Goal: Check status: Check status

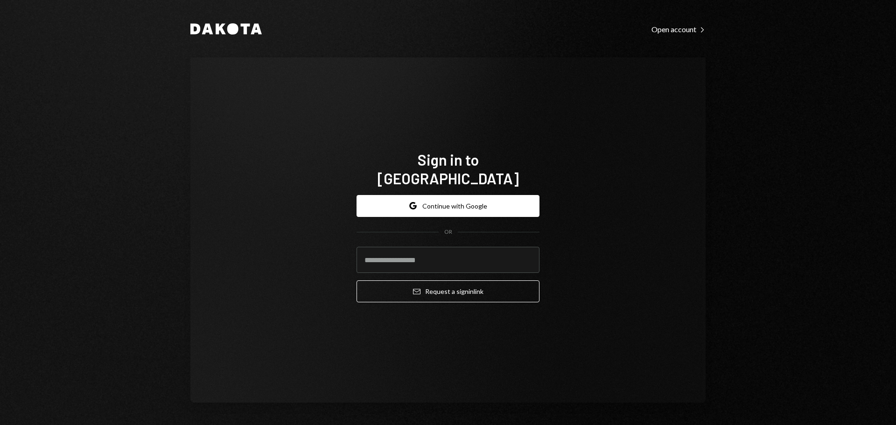
type input "**********"
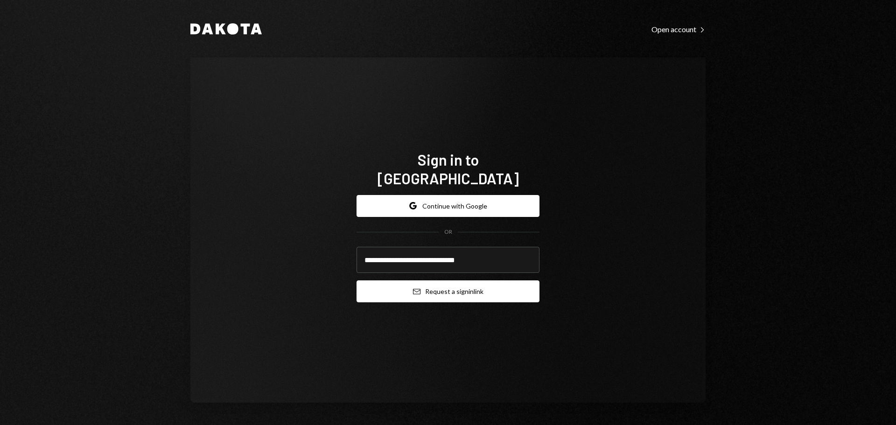
click at [433, 280] on button "Email Request a sign in link" at bounding box center [447, 291] width 183 height 22
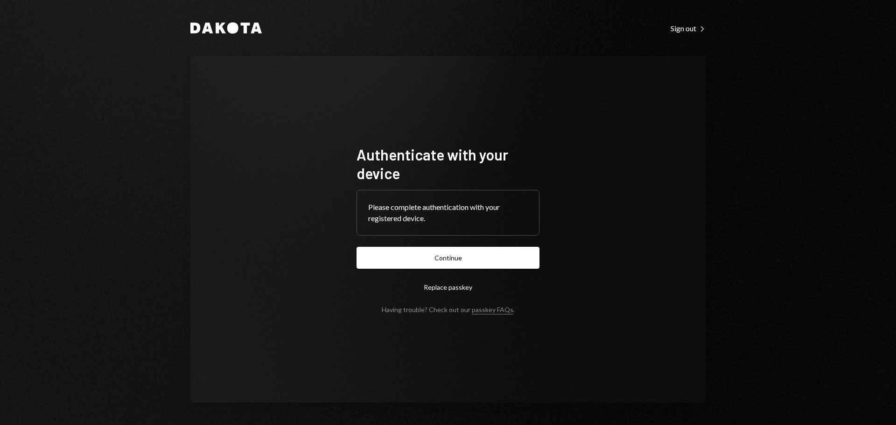
click at [447, 272] on form "Authenticate with your device Please complete authentication with your register…" at bounding box center [447, 229] width 183 height 168
click at [471, 254] on button "Continue" at bounding box center [447, 258] width 183 height 22
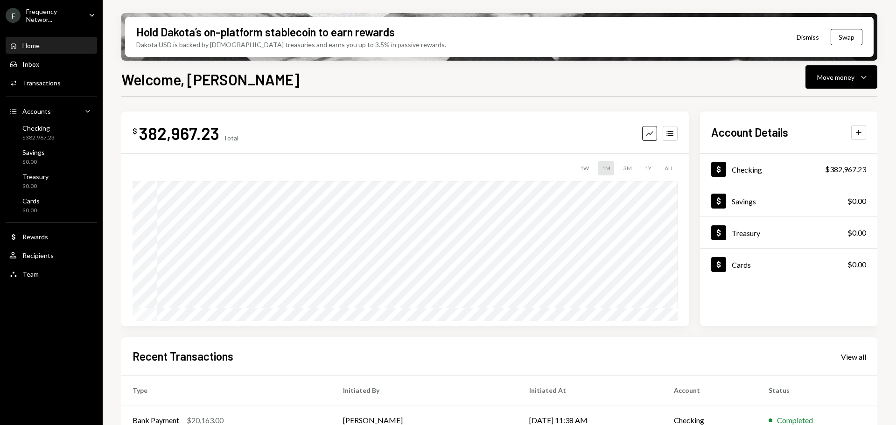
drag, startPoint x: 42, startPoint y: 13, endPoint x: 52, endPoint y: 21, distance: 12.9
click at [42, 13] on div "Frequency Networ..." at bounding box center [53, 15] width 55 height 16
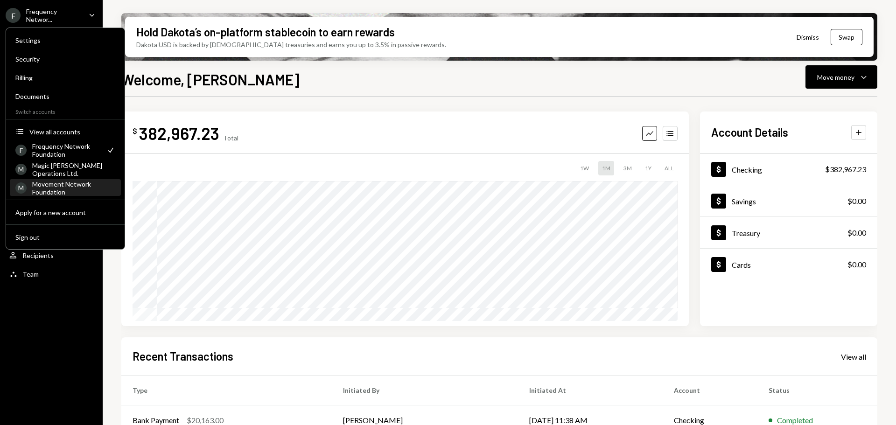
click at [61, 188] on div "Movement Network Foundation" at bounding box center [73, 188] width 83 height 16
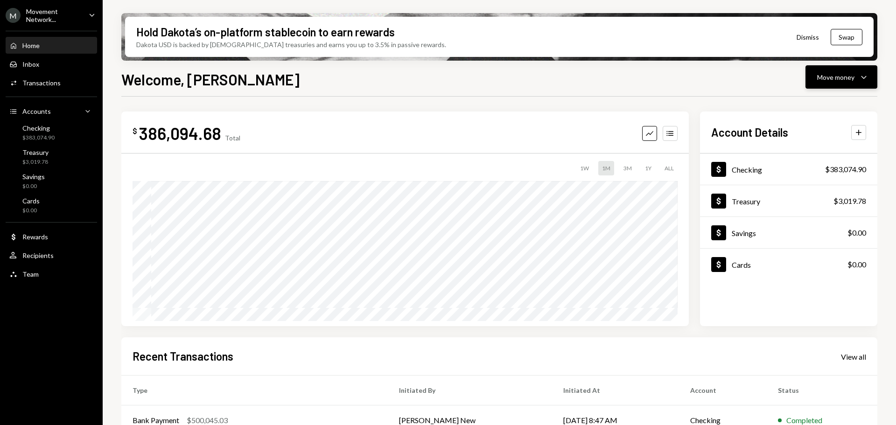
drag, startPoint x: 834, startPoint y: 75, endPoint x: 831, endPoint y: 80, distance: 6.1
click at [834, 75] on div "Move money" at bounding box center [835, 77] width 37 height 10
click at [815, 150] on div "Deposit" at bounding box center [833, 147] width 68 height 10
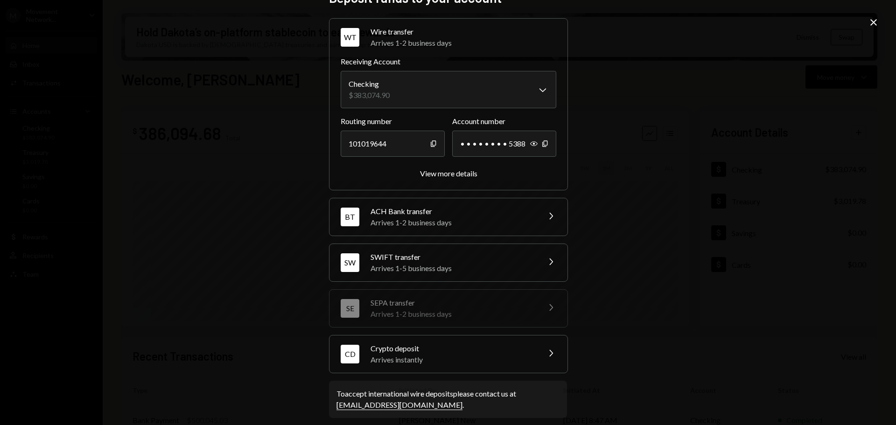
scroll to position [29, 0]
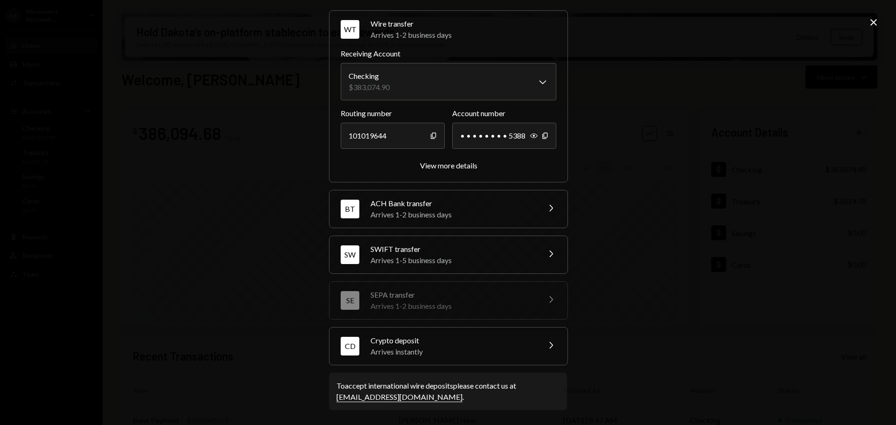
click at [438, 343] on div "Crypto deposit" at bounding box center [451, 340] width 163 height 11
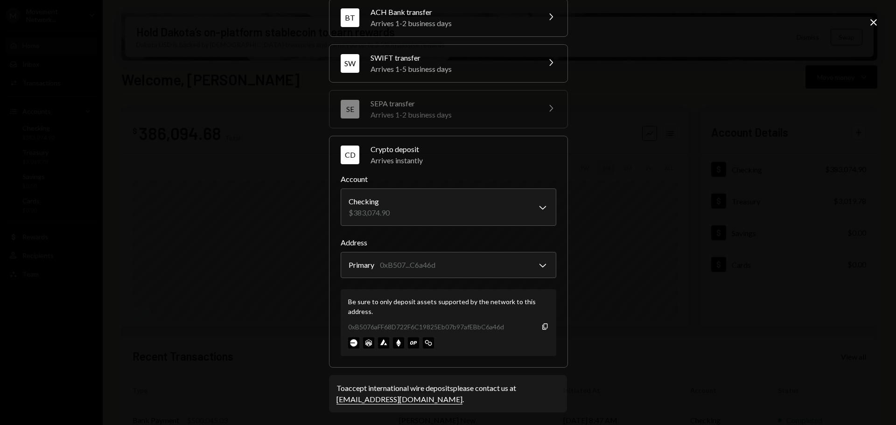
scroll to position [89, 0]
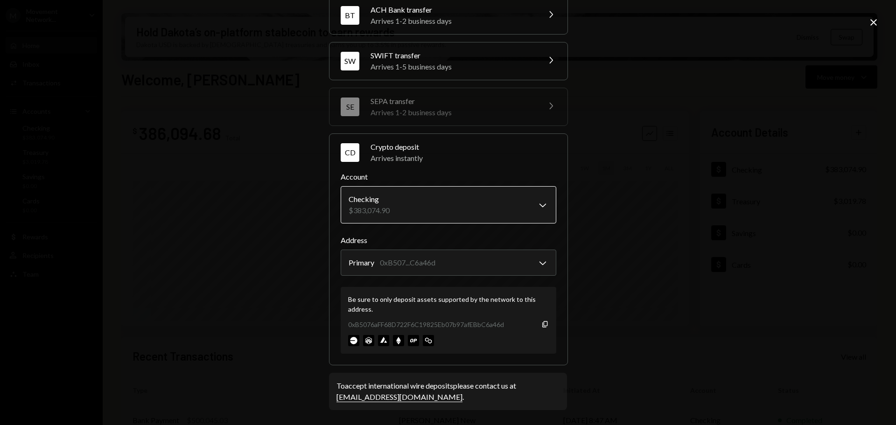
click at [468, 202] on body "M Movement Network... Caret Down Home Home Inbox Inbox Activities Transactions …" at bounding box center [448, 212] width 896 height 425
click at [654, 195] on div "**********" at bounding box center [448, 212] width 896 height 425
click at [542, 324] on icon "button" at bounding box center [544, 324] width 5 height 6
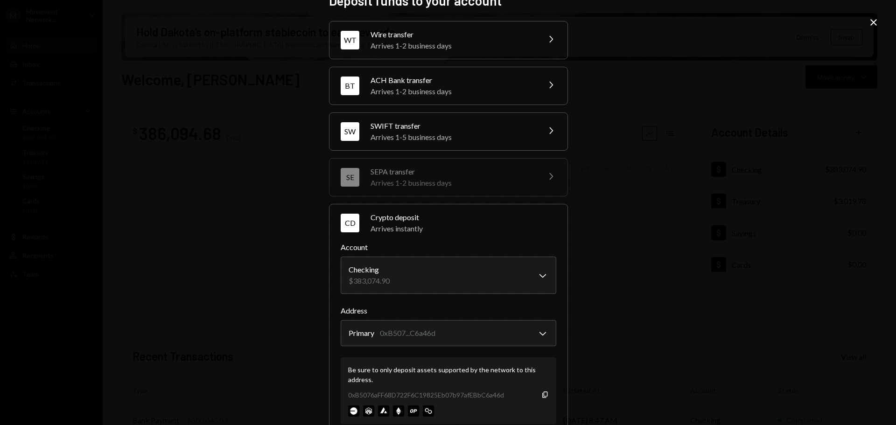
scroll to position [0, 0]
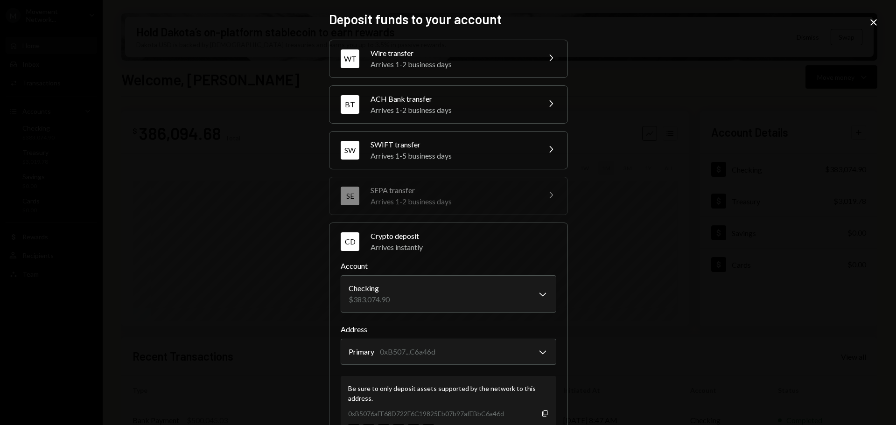
click at [870, 22] on icon "Close" at bounding box center [873, 22] width 11 height 11
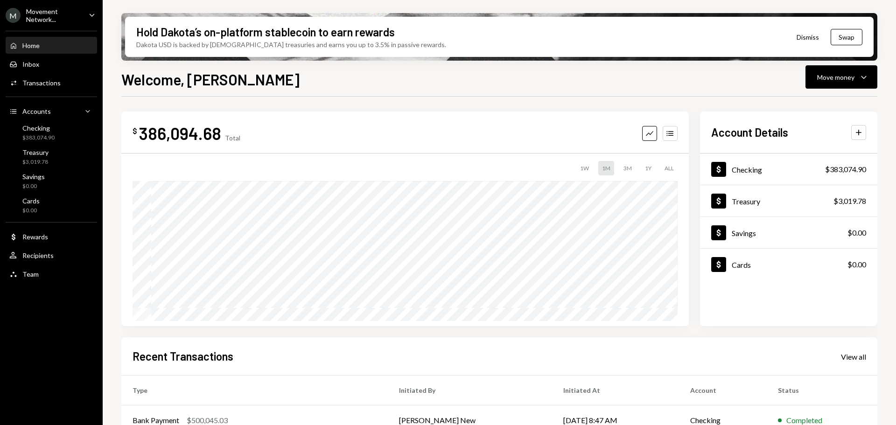
drag, startPoint x: 43, startPoint y: 45, endPoint x: 56, endPoint y: 51, distance: 14.4
click at [43, 45] on div "Home Home" at bounding box center [51, 46] width 84 height 8
click at [44, 50] on div "Home Home" at bounding box center [51, 46] width 84 height 16
click at [43, 21] on div "Movement Network..." at bounding box center [53, 15] width 55 height 16
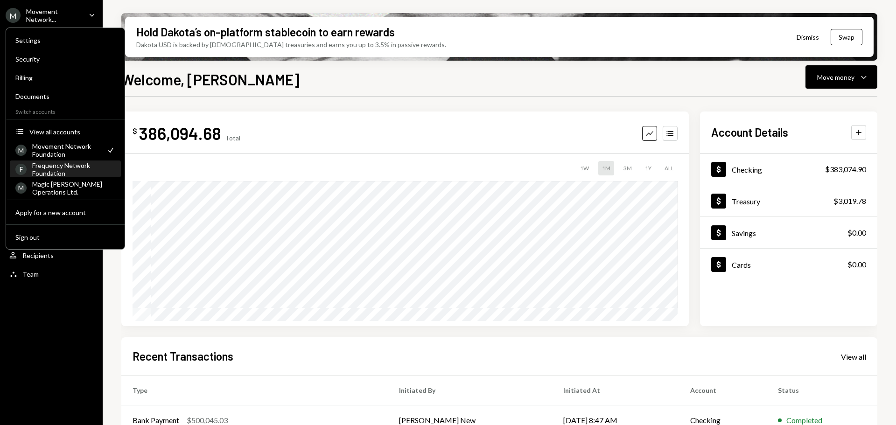
click at [55, 167] on div "Frequency Network Foundation" at bounding box center [73, 169] width 83 height 16
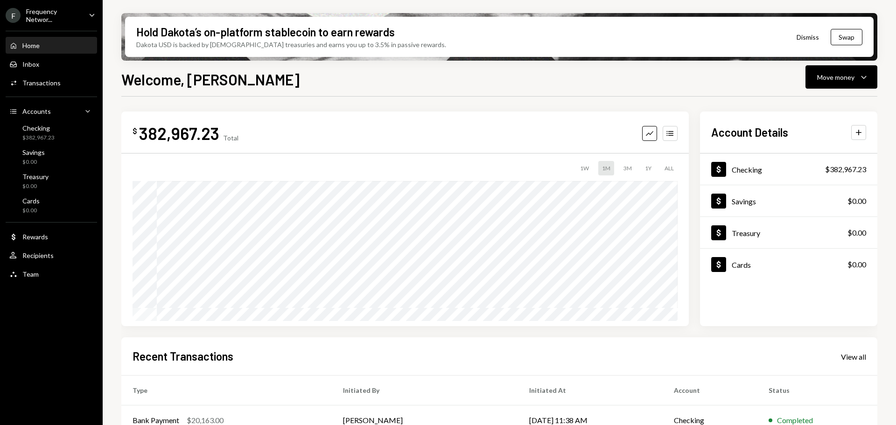
click at [52, 19] on div "Frequency Networ..." at bounding box center [53, 15] width 55 height 16
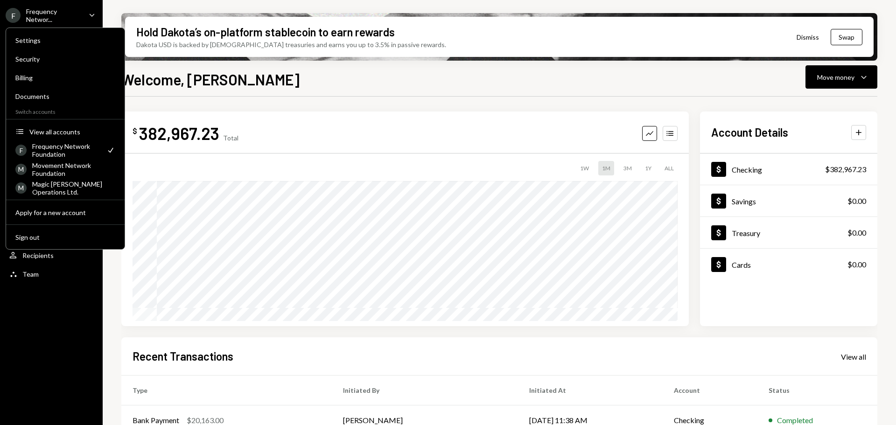
click at [58, 149] on div "Frequency Network Foundation" at bounding box center [66, 150] width 68 height 16
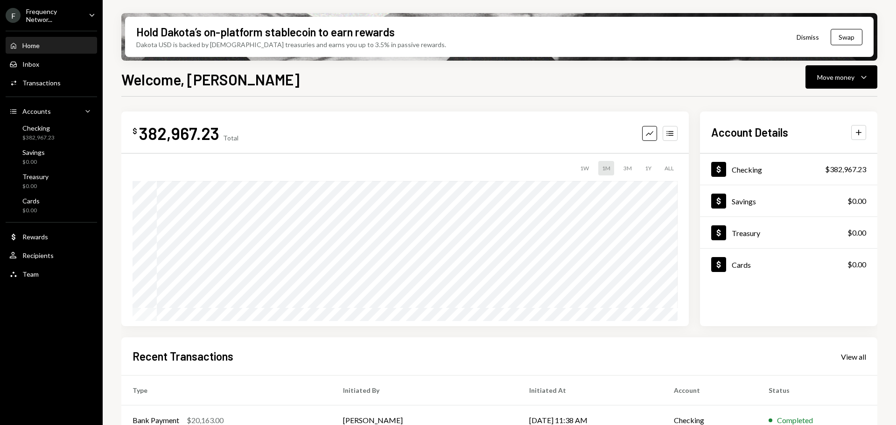
click at [268, 96] on div at bounding box center [499, 96] width 756 height 0
click at [41, 135] on div "$382,967.23" at bounding box center [38, 138] width 32 height 8
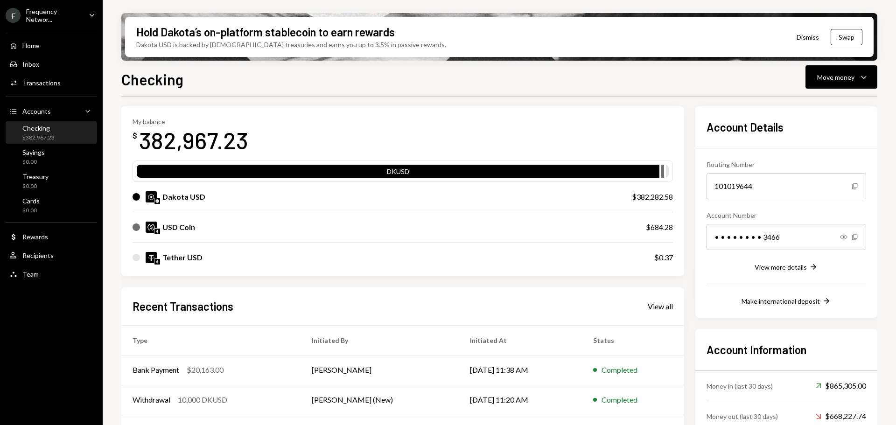
scroll to position [28, 0]
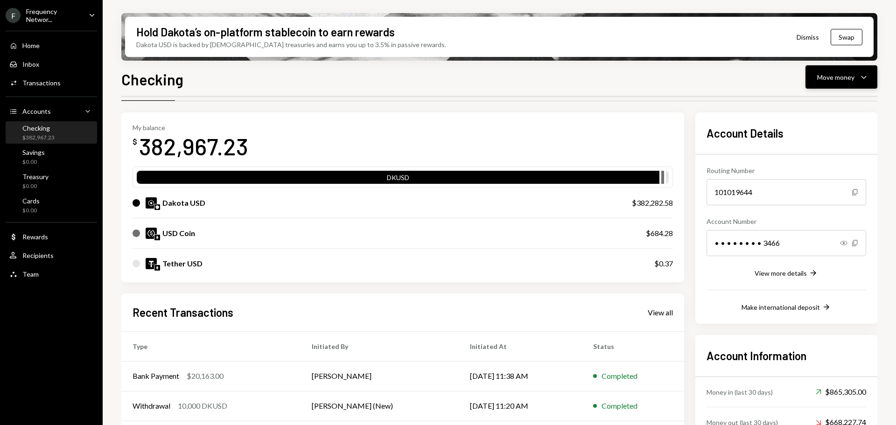
click at [853, 81] on div "Move money" at bounding box center [835, 77] width 37 height 10
click at [839, 146] on div "Deposit" at bounding box center [833, 147] width 68 height 10
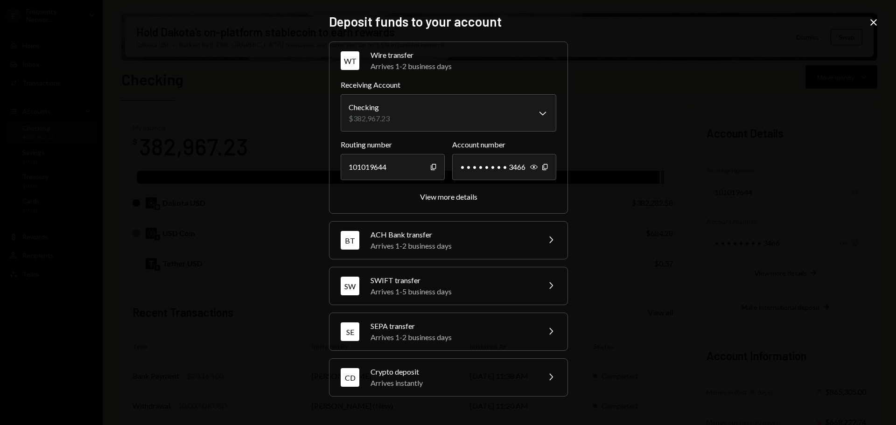
click at [491, 374] on div "Crypto deposit" at bounding box center [451, 371] width 163 height 11
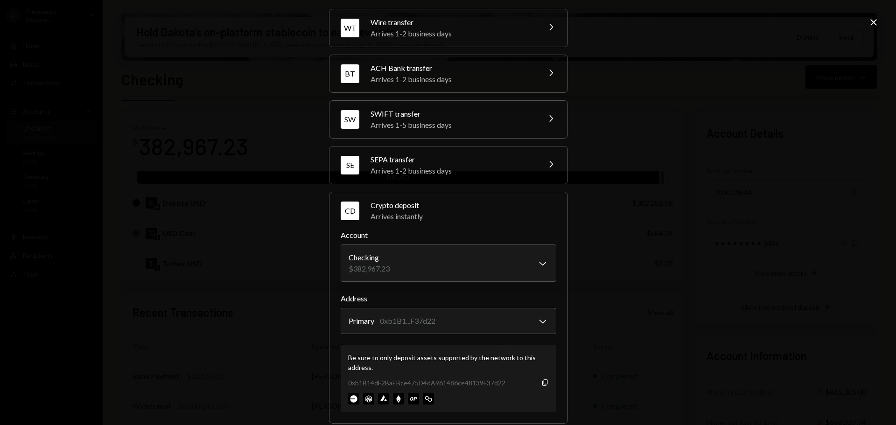
scroll to position [44, 0]
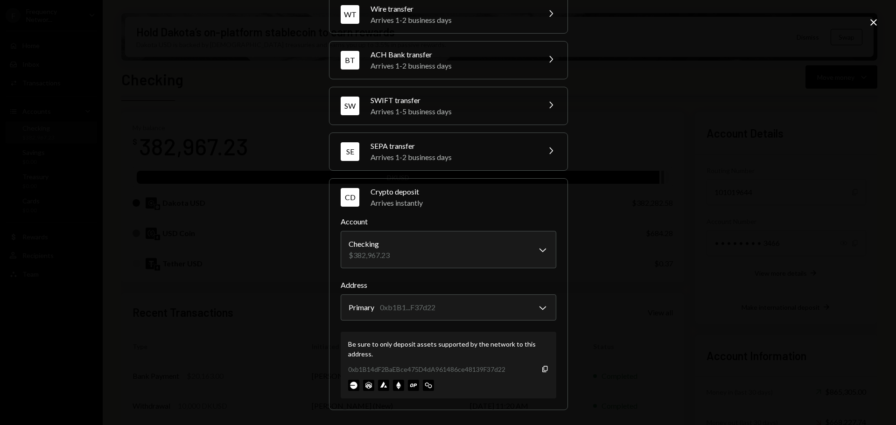
click at [872, 20] on icon "Close" at bounding box center [873, 22] width 11 height 11
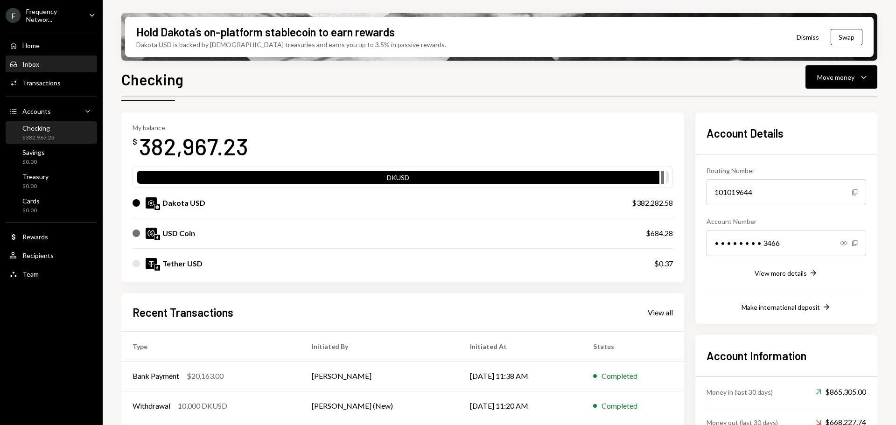
click at [62, 55] on div "Home Home Inbox Inbox Activities Transactions Accounts Accounts Caret Down Chec…" at bounding box center [51, 154] width 103 height 259
click at [63, 61] on div "Inbox Inbox" at bounding box center [51, 64] width 84 height 8
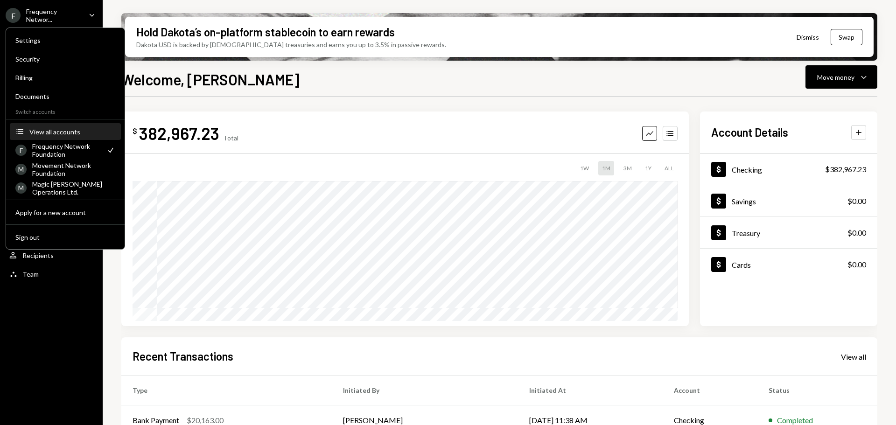
click at [65, 130] on div "View all accounts" at bounding box center [72, 132] width 86 height 8
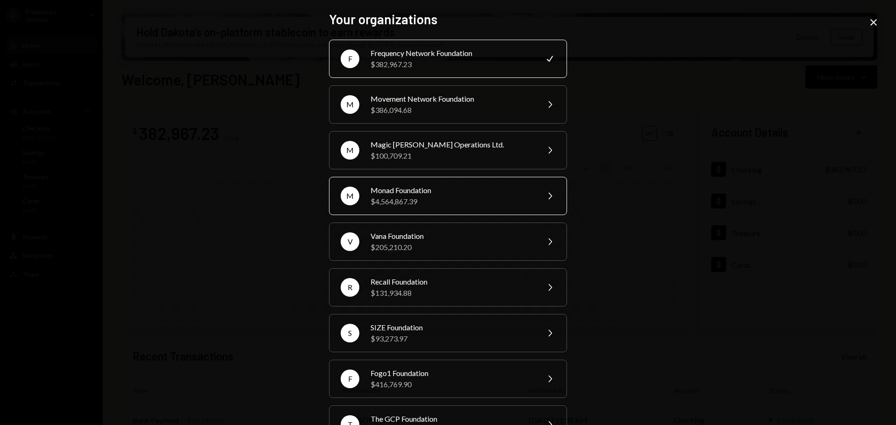
click at [417, 193] on div "Monad Foundation" at bounding box center [451, 190] width 162 height 11
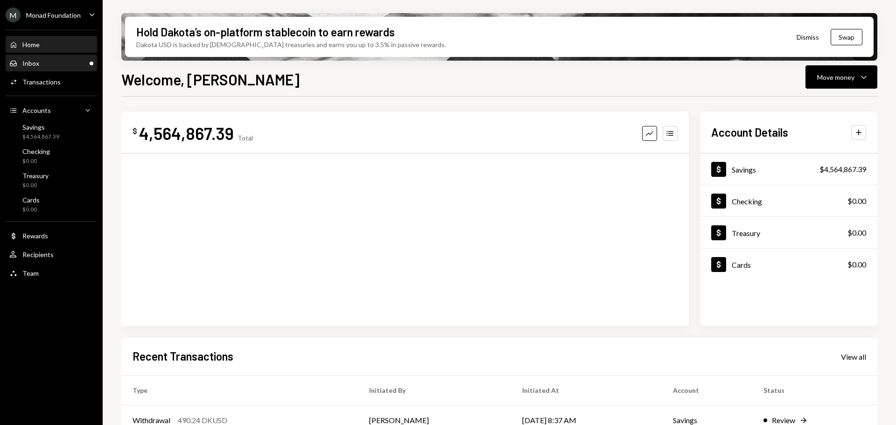
click at [47, 59] on div "Inbox Inbox" at bounding box center [51, 63] width 84 height 8
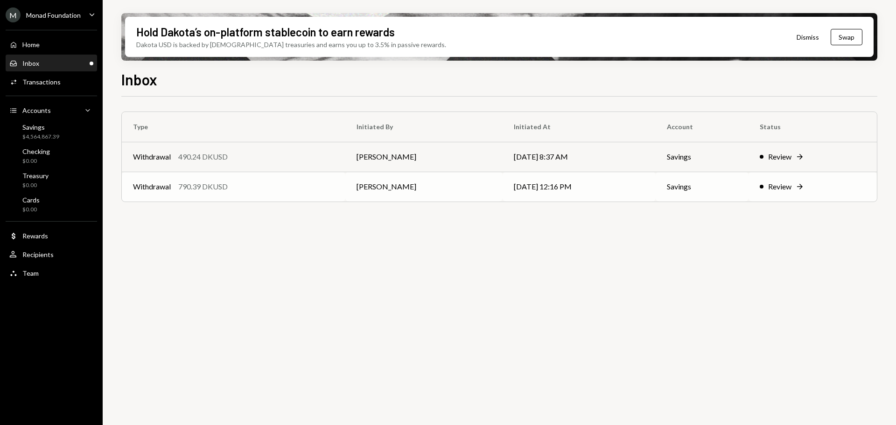
click at [270, 181] on td "Withdrawal 790.39 DKUSD" at bounding box center [233, 187] width 223 height 30
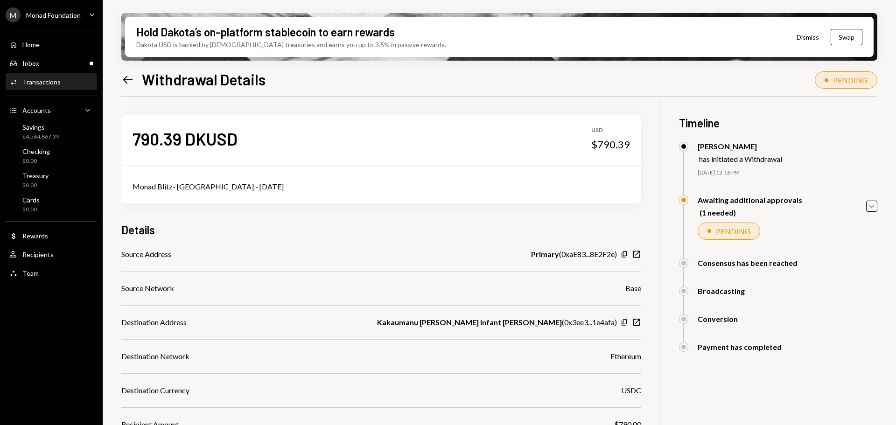
click at [28, 50] on div "Home Home" at bounding box center [51, 45] width 84 height 16
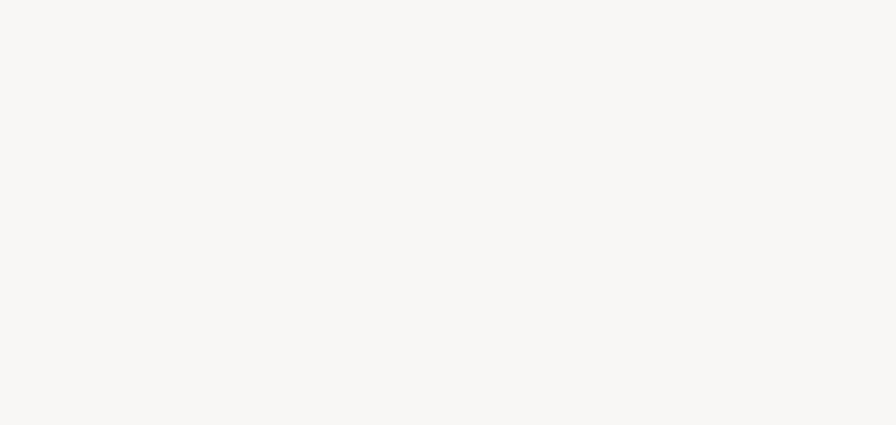
click at [41, 63] on div at bounding box center [448, 212] width 896 height 425
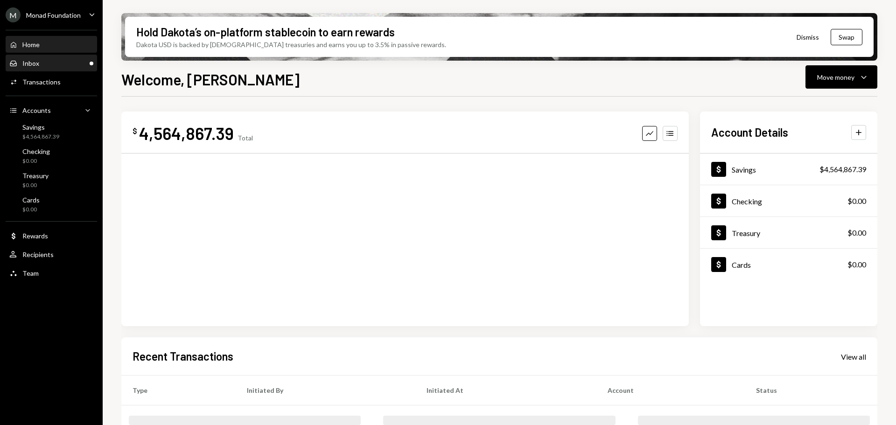
click at [55, 65] on div "Inbox Inbox" at bounding box center [51, 63] width 84 height 8
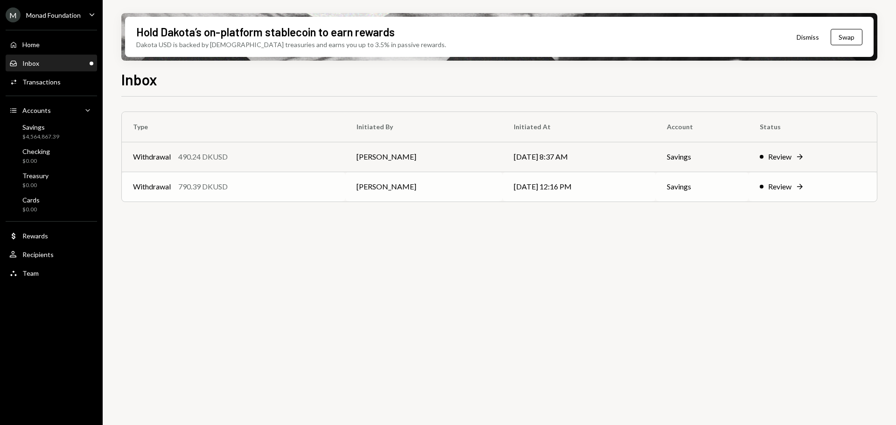
click at [242, 193] on td "Withdrawal 790.39 DKUSD" at bounding box center [233, 187] width 223 height 30
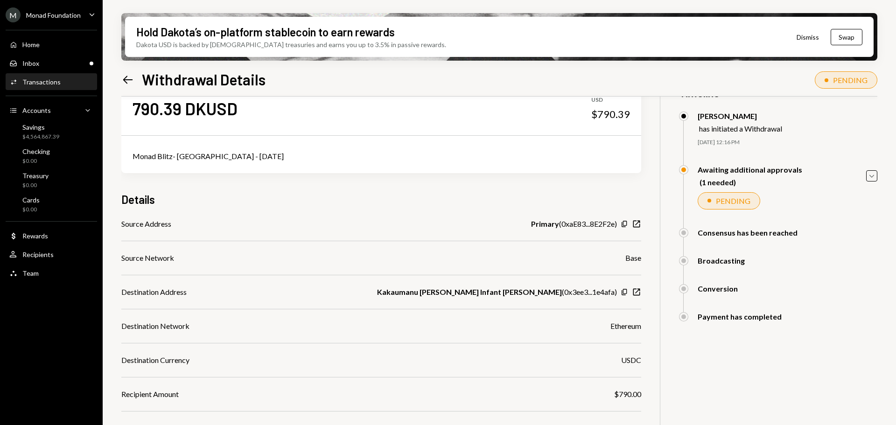
scroll to position [47, 0]
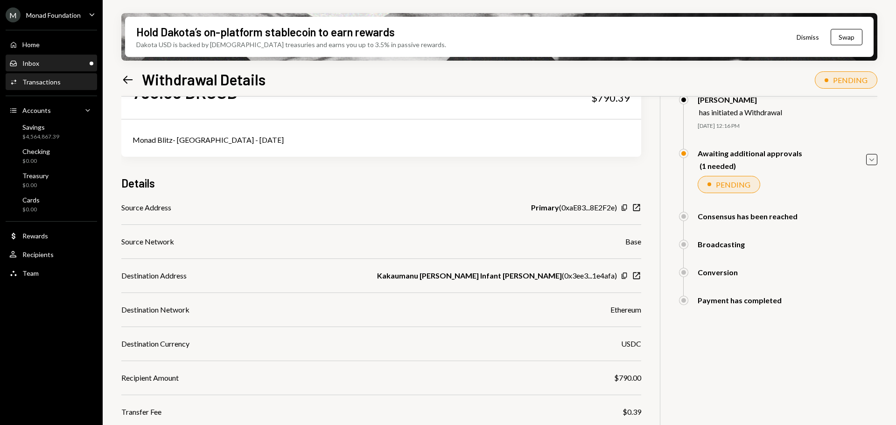
click at [44, 55] on link "Inbox Inbox" at bounding box center [51, 63] width 91 height 17
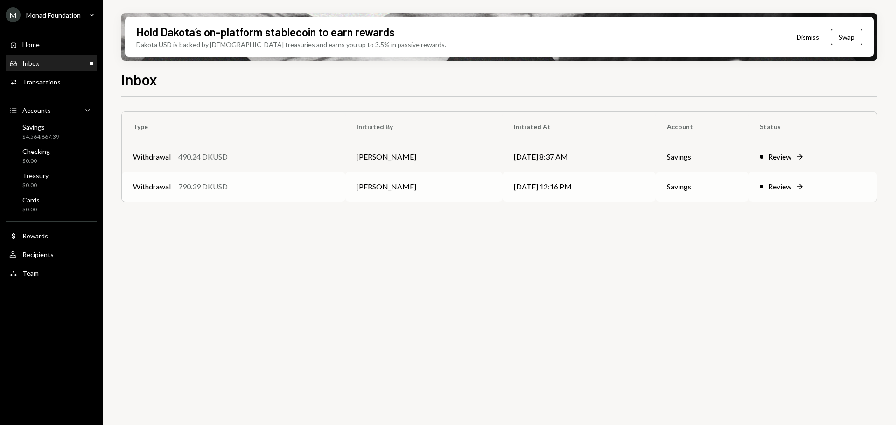
click at [241, 188] on div "Withdrawal 790.39 DKUSD" at bounding box center [233, 186] width 201 height 11
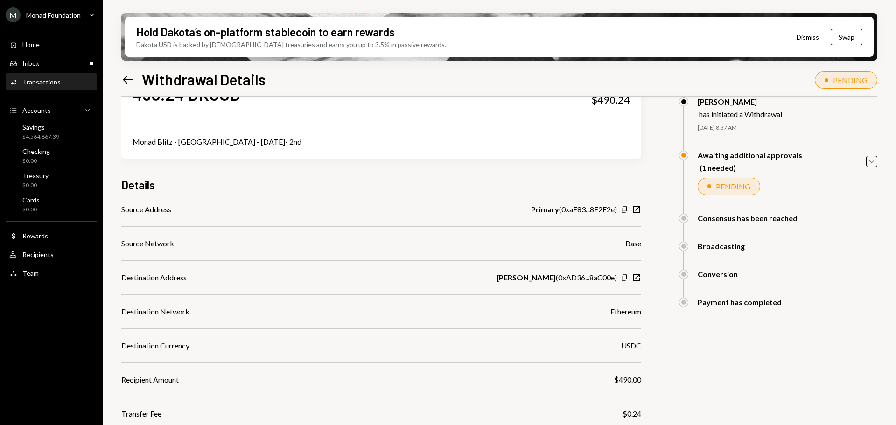
scroll to position [93, 0]
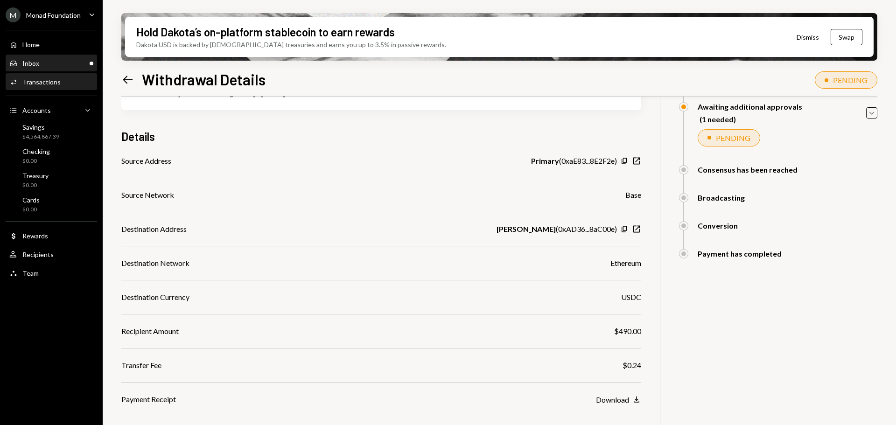
click at [58, 65] on div "Inbox Inbox" at bounding box center [51, 63] width 84 height 8
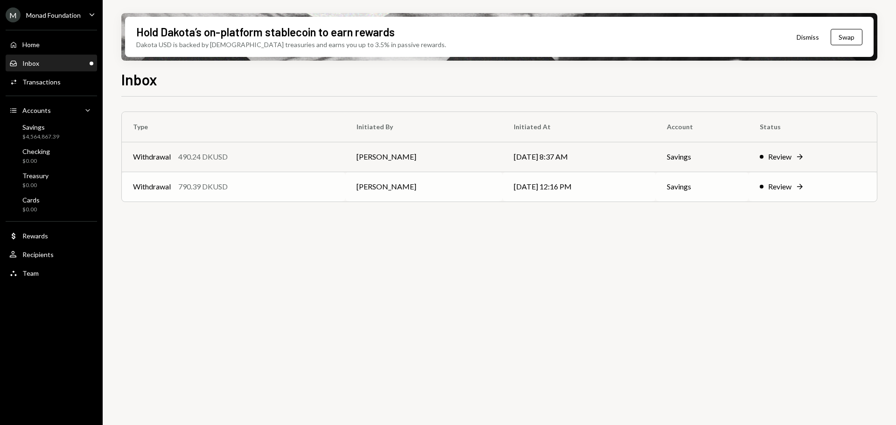
click at [292, 180] on td "Withdrawal 790.39 DKUSD" at bounding box center [233, 187] width 223 height 30
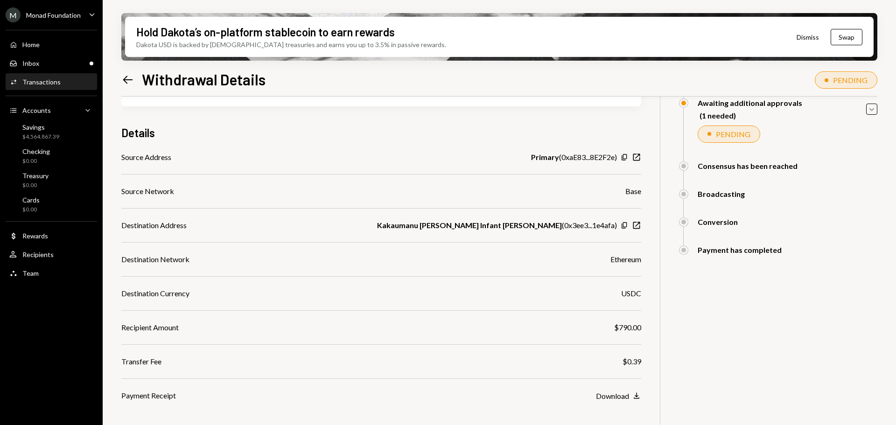
scroll to position [133, 0]
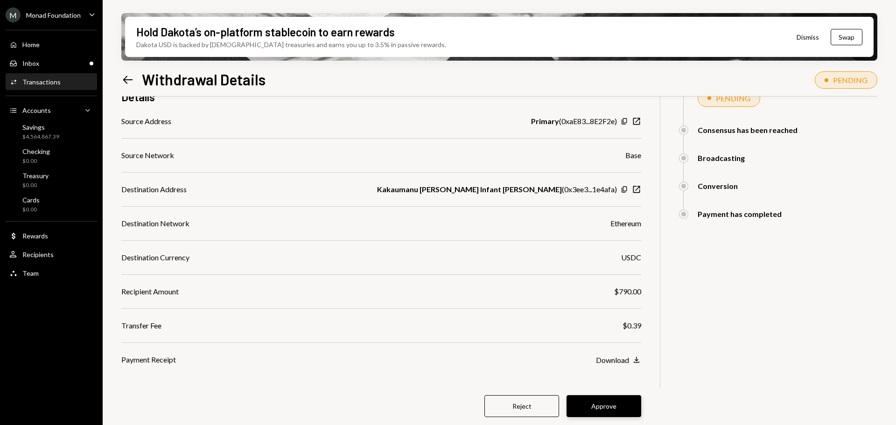
drag, startPoint x: 604, startPoint y: 405, endPoint x: 574, endPoint y: 368, distance: 48.2
click at [603, 405] on button "Approve" at bounding box center [603, 406] width 75 height 22
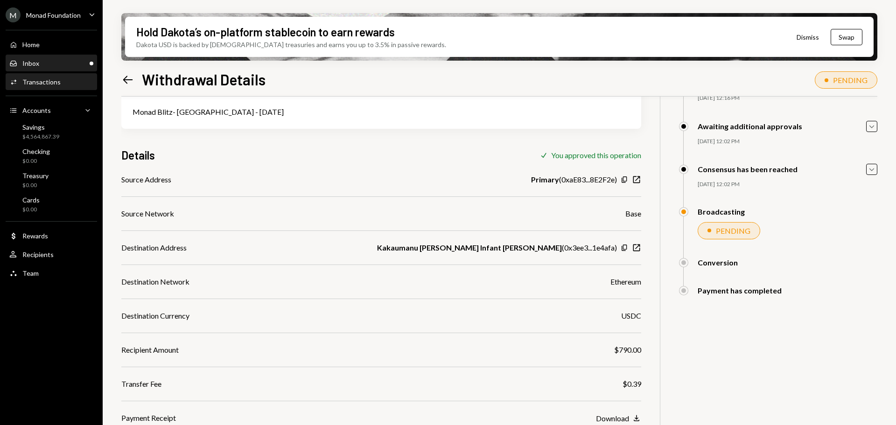
click at [52, 62] on div "Inbox Inbox" at bounding box center [51, 63] width 84 height 8
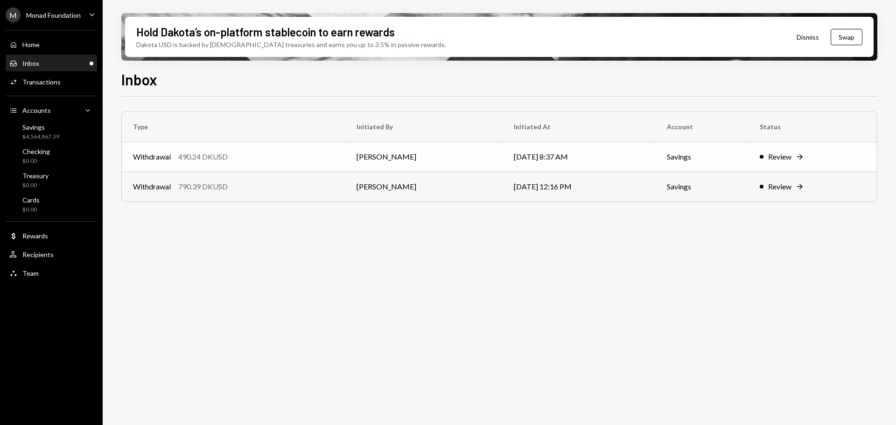
click at [262, 159] on div "Withdrawal 490.24 DKUSD" at bounding box center [233, 156] width 201 height 11
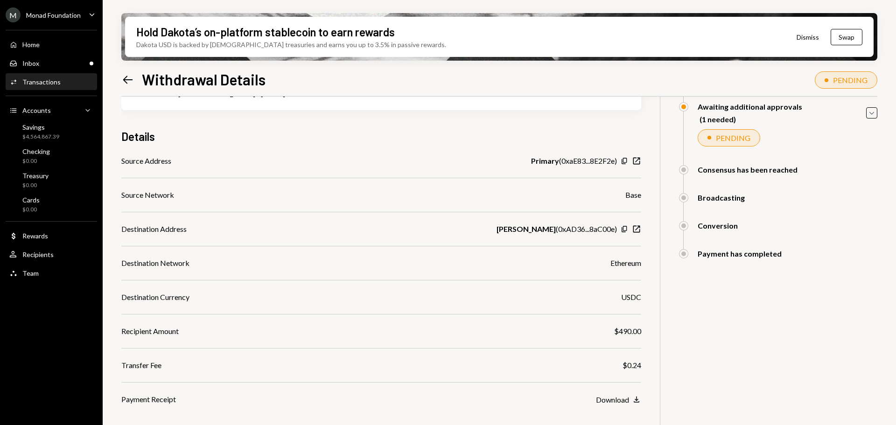
scroll to position [133, 0]
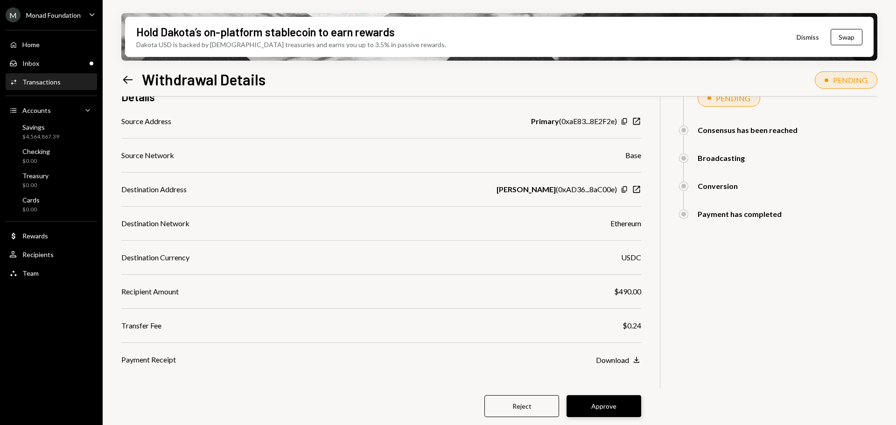
click at [612, 402] on button "Approve" at bounding box center [603, 406] width 75 height 22
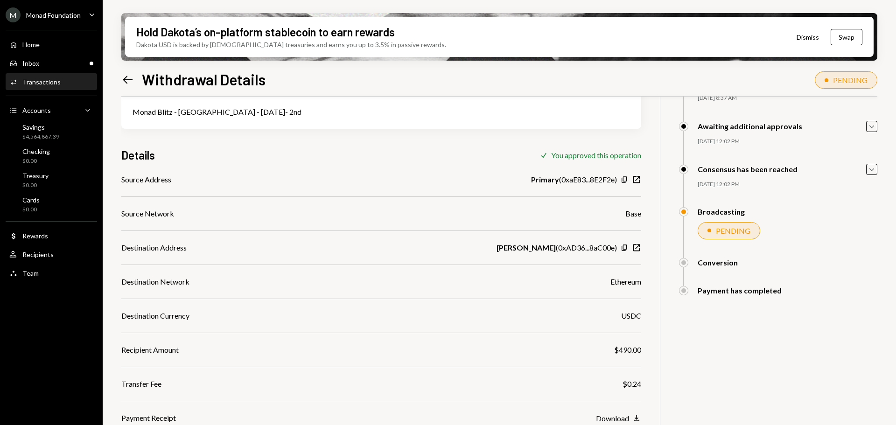
scroll to position [75, 0]
click at [62, 64] on div "Inbox Inbox" at bounding box center [51, 63] width 84 height 8
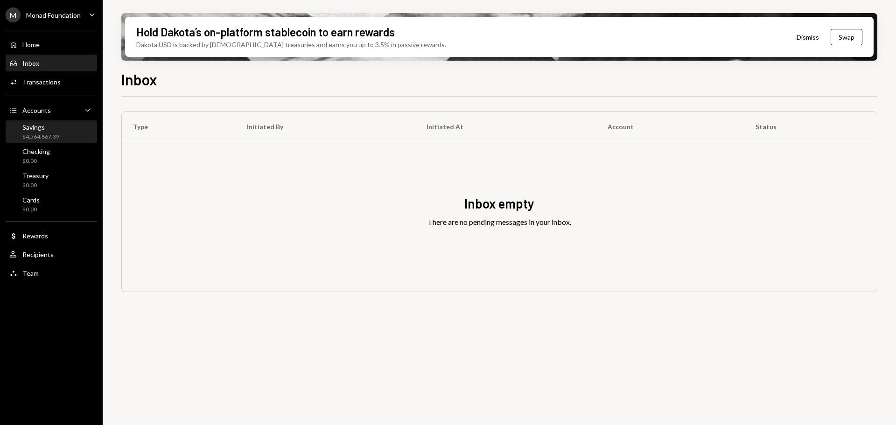
click at [40, 136] on div "$4,564,867.39" at bounding box center [40, 137] width 37 height 8
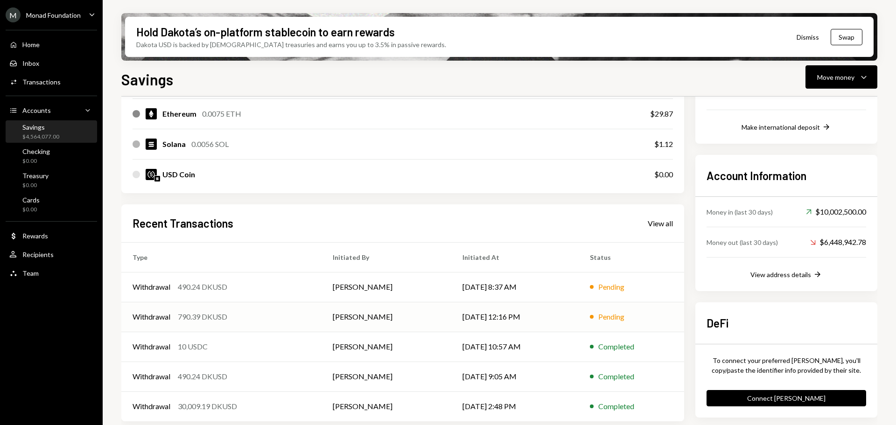
scroll to position [212, 0]
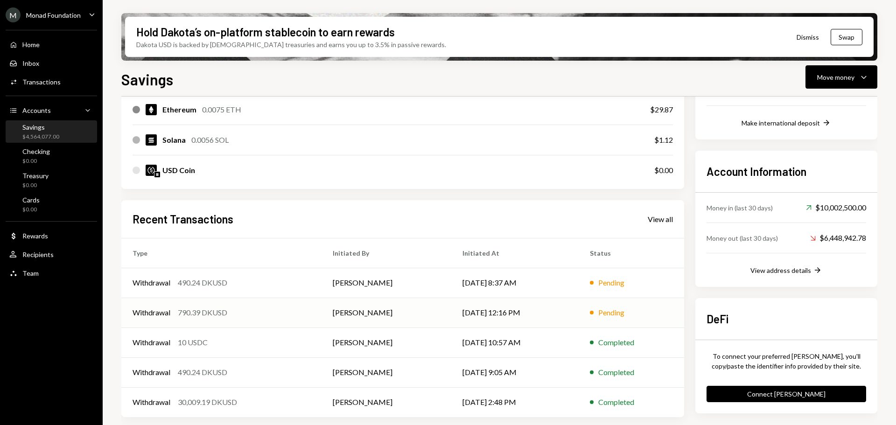
click at [290, 314] on div "Withdrawal 790.39 DKUSD" at bounding box center [221, 312] width 178 height 11
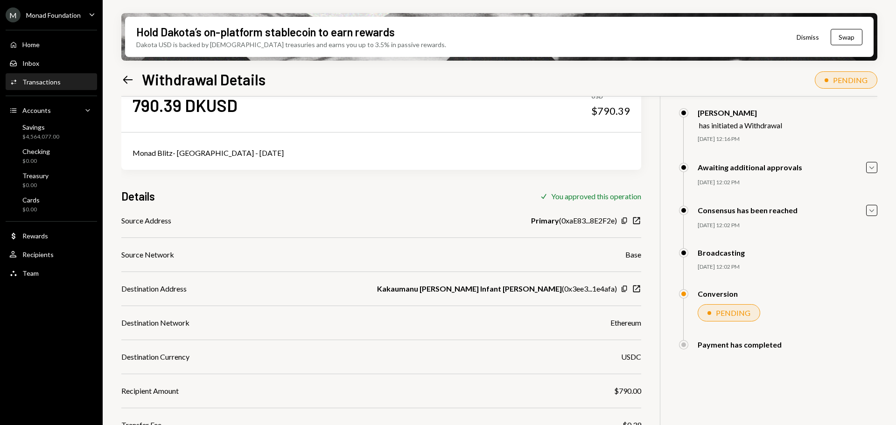
scroll to position [47, 0]
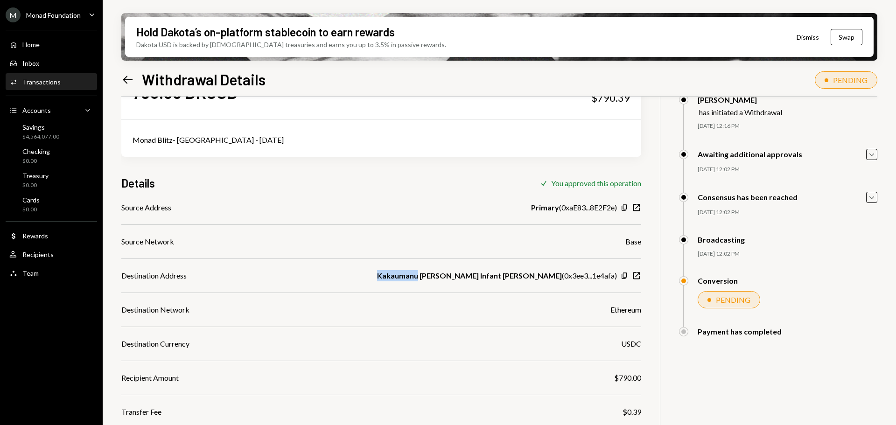
drag, startPoint x: 434, startPoint y: 275, endPoint x: 473, endPoint y: 274, distance: 39.2
click at [473, 274] on b "Kakaumanu Rafail Infant Vijay Ankith" at bounding box center [469, 275] width 185 height 11
copy b "Kakaumanu"
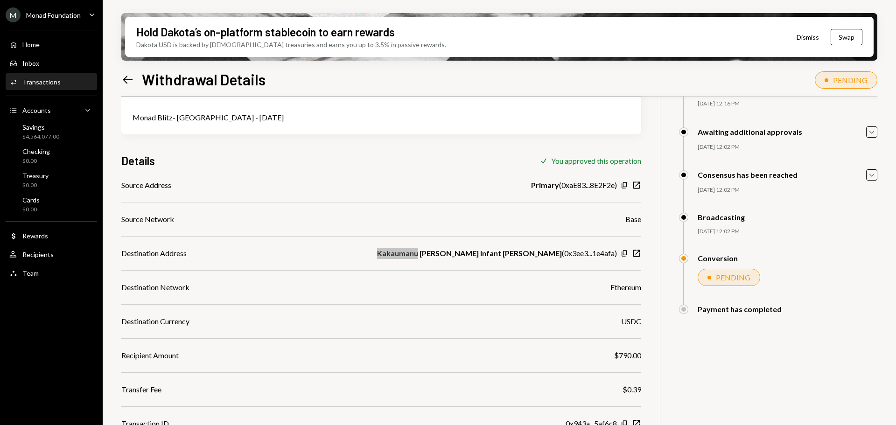
scroll to position [85, 0]
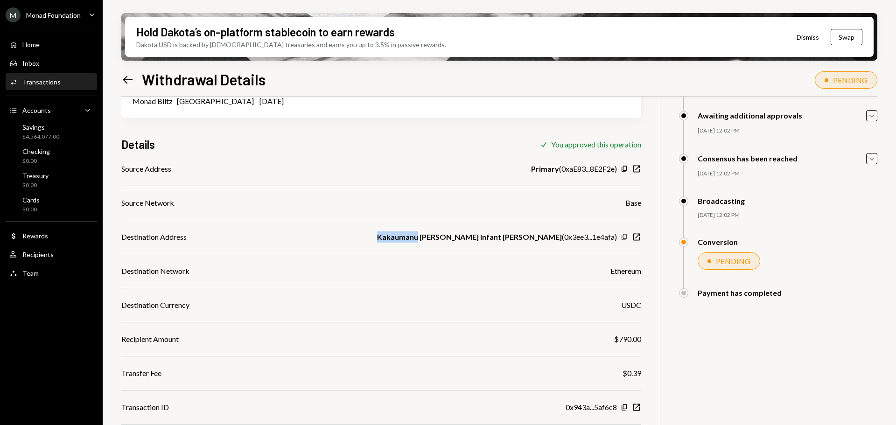
click at [624, 240] on icon "button" at bounding box center [623, 237] width 5 height 6
click at [126, 77] on icon at bounding box center [128, 80] width 10 height 8
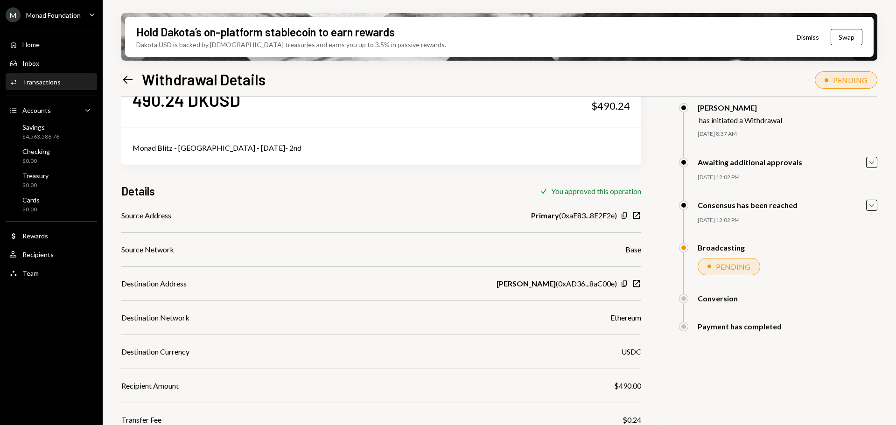
scroll to position [85, 0]
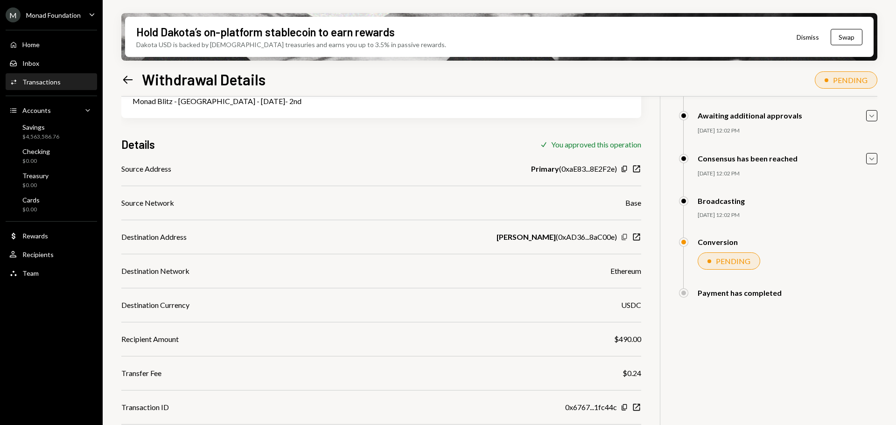
click at [625, 235] on icon "Copy" at bounding box center [623, 236] width 7 height 7
click at [33, 48] on div "Home" at bounding box center [30, 45] width 17 height 8
